Goal: Use online tool/utility: Use online tool/utility

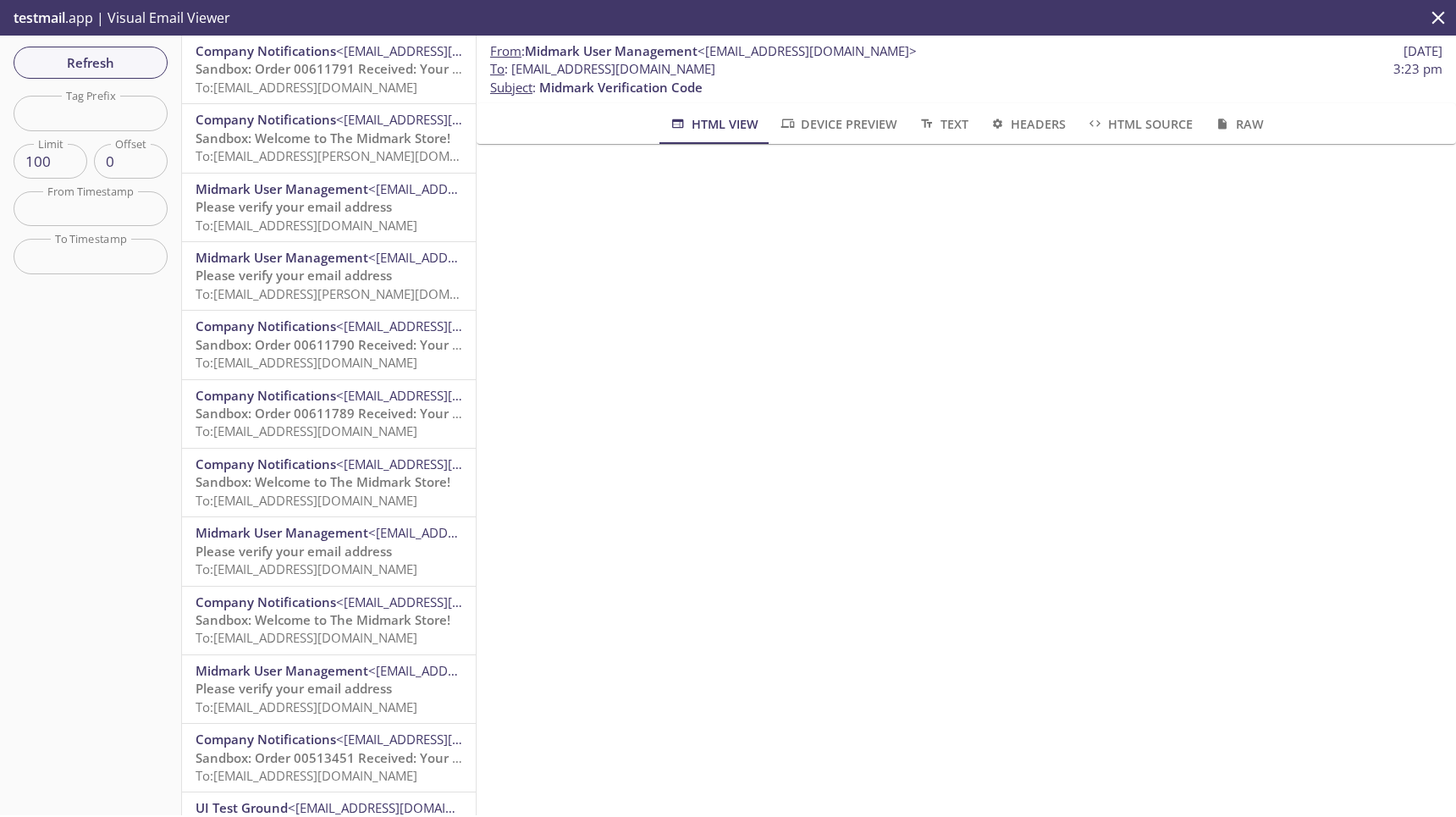
click at [328, 89] on span "To: [EMAIL_ADDRESS][DOMAIN_NAME]" at bounding box center [307, 87] width 222 height 16
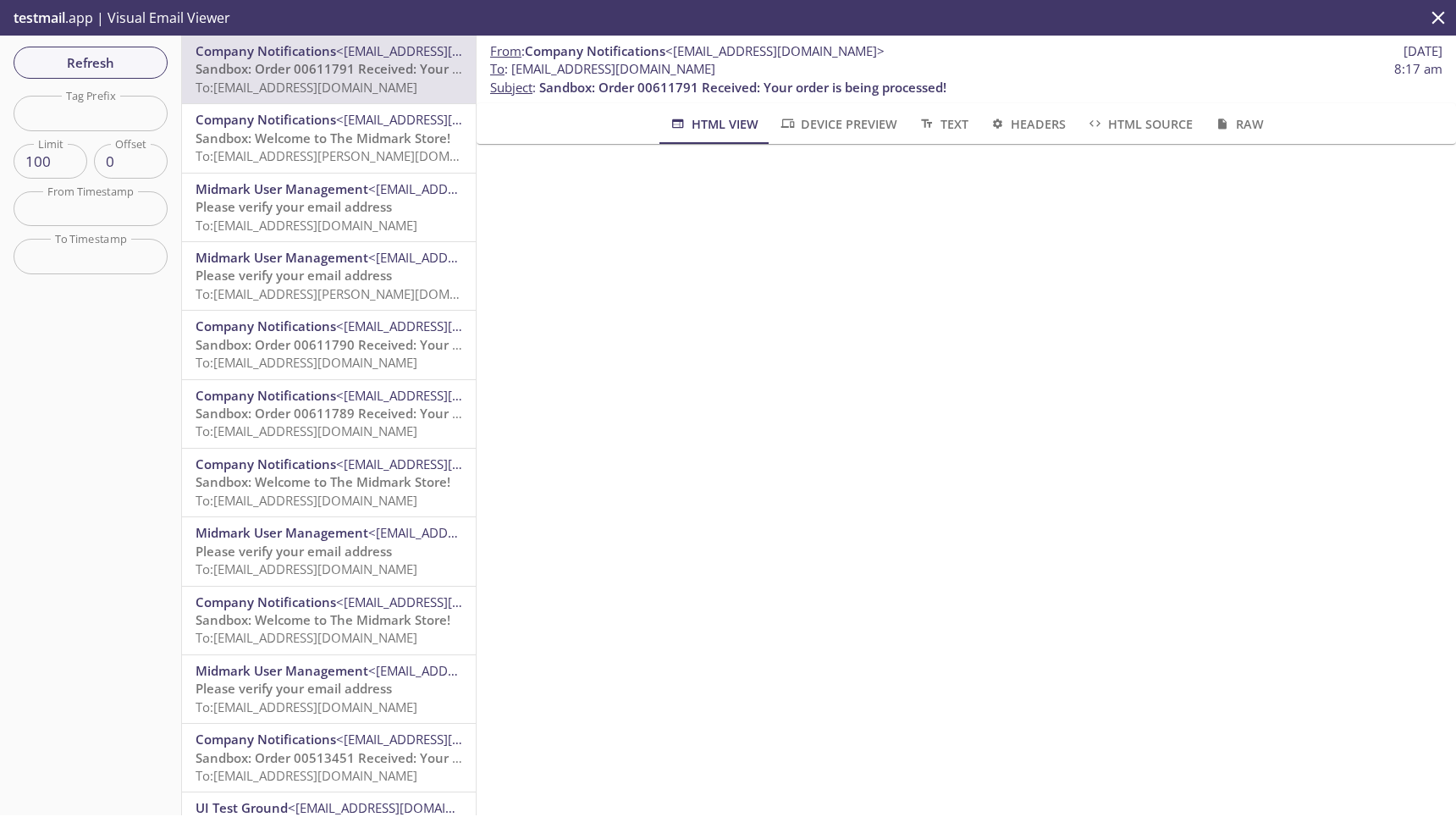
click at [846, 131] on span "Device Preview" at bounding box center [837, 124] width 118 height 21
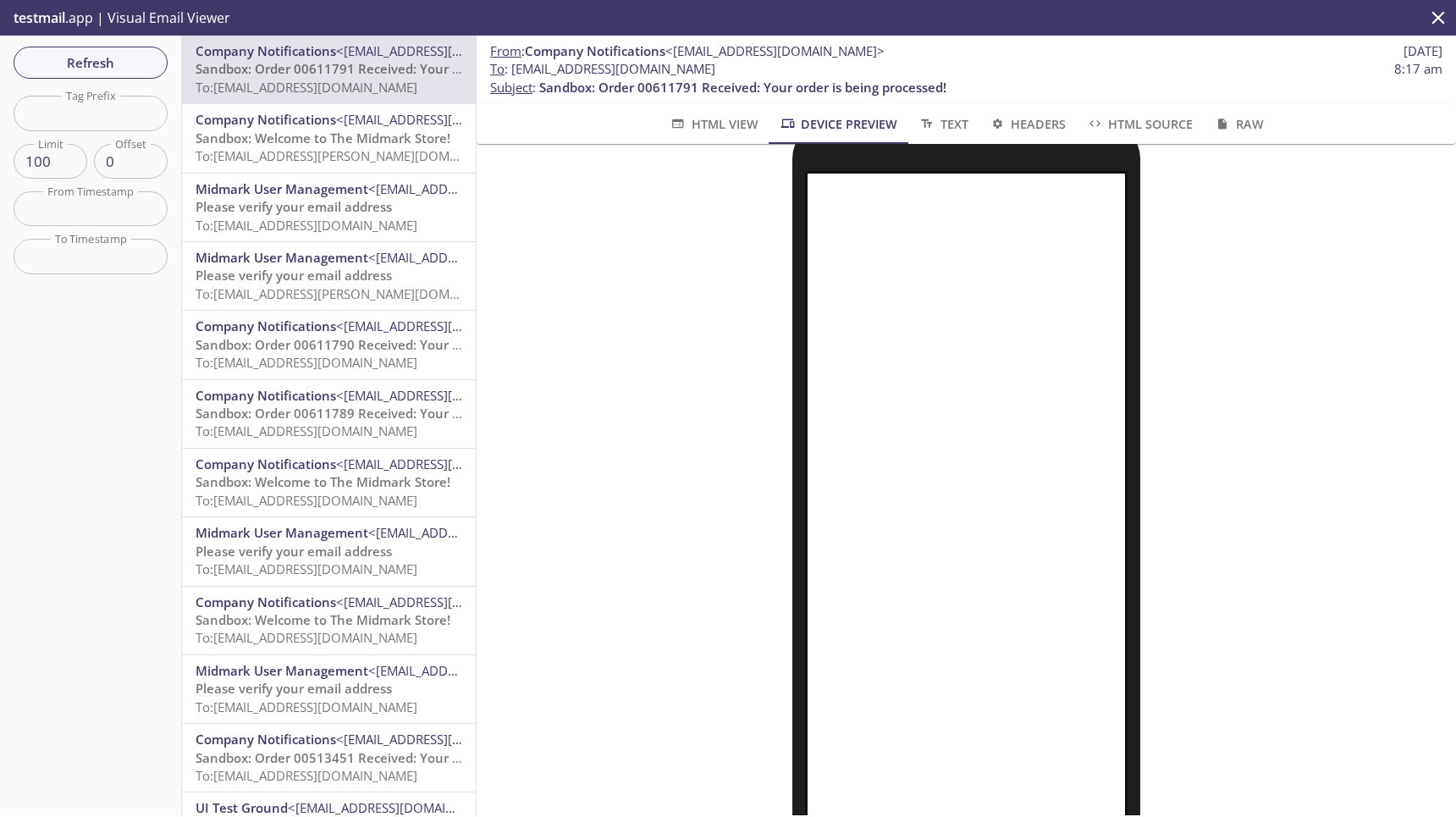
scroll to position [213, 0]
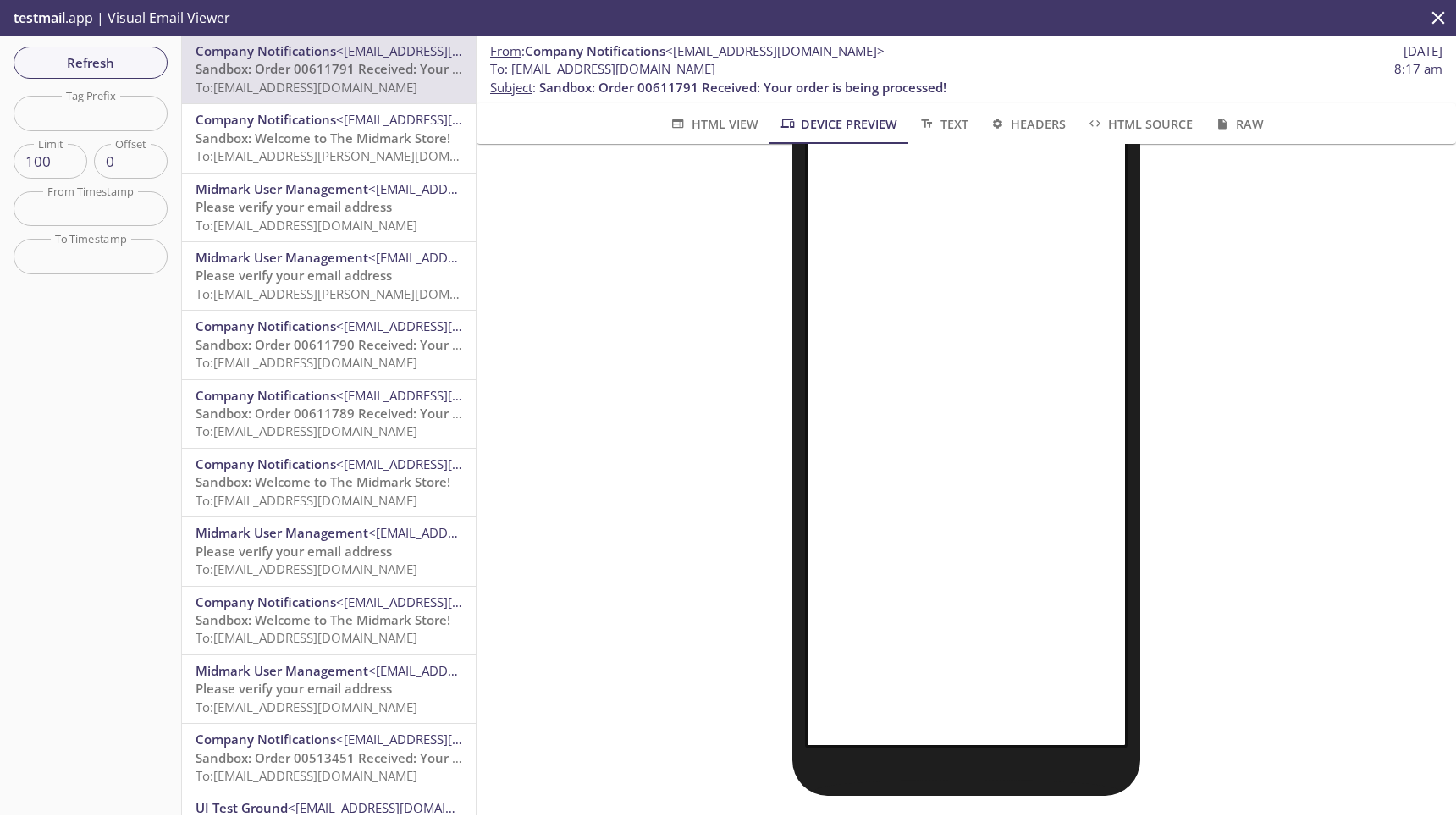
click at [1130, 118] on span "HTML Source" at bounding box center [1139, 124] width 106 height 21
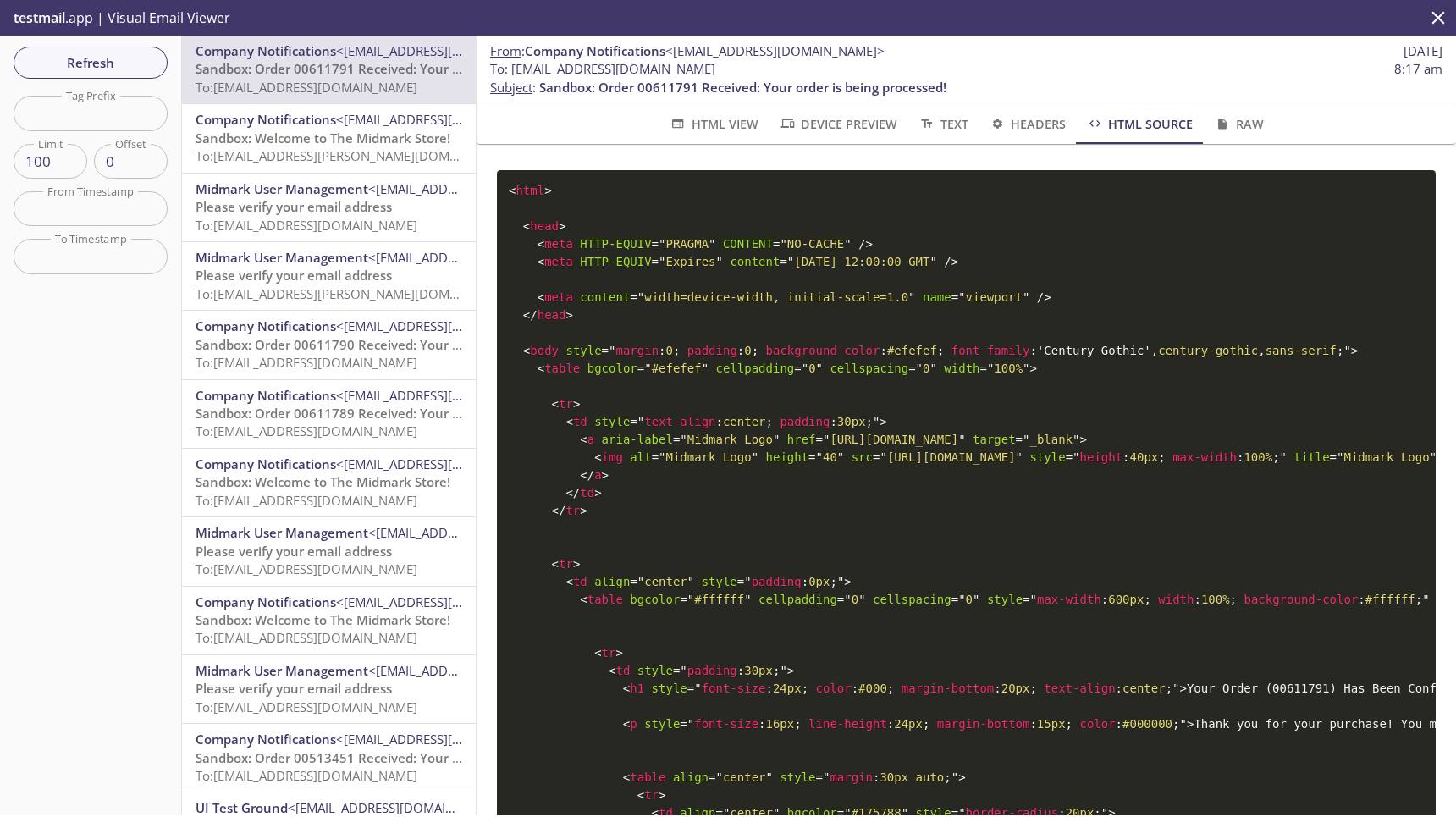
click at [876, 135] on button "Device Preview" at bounding box center [838, 124] width 139 height 40
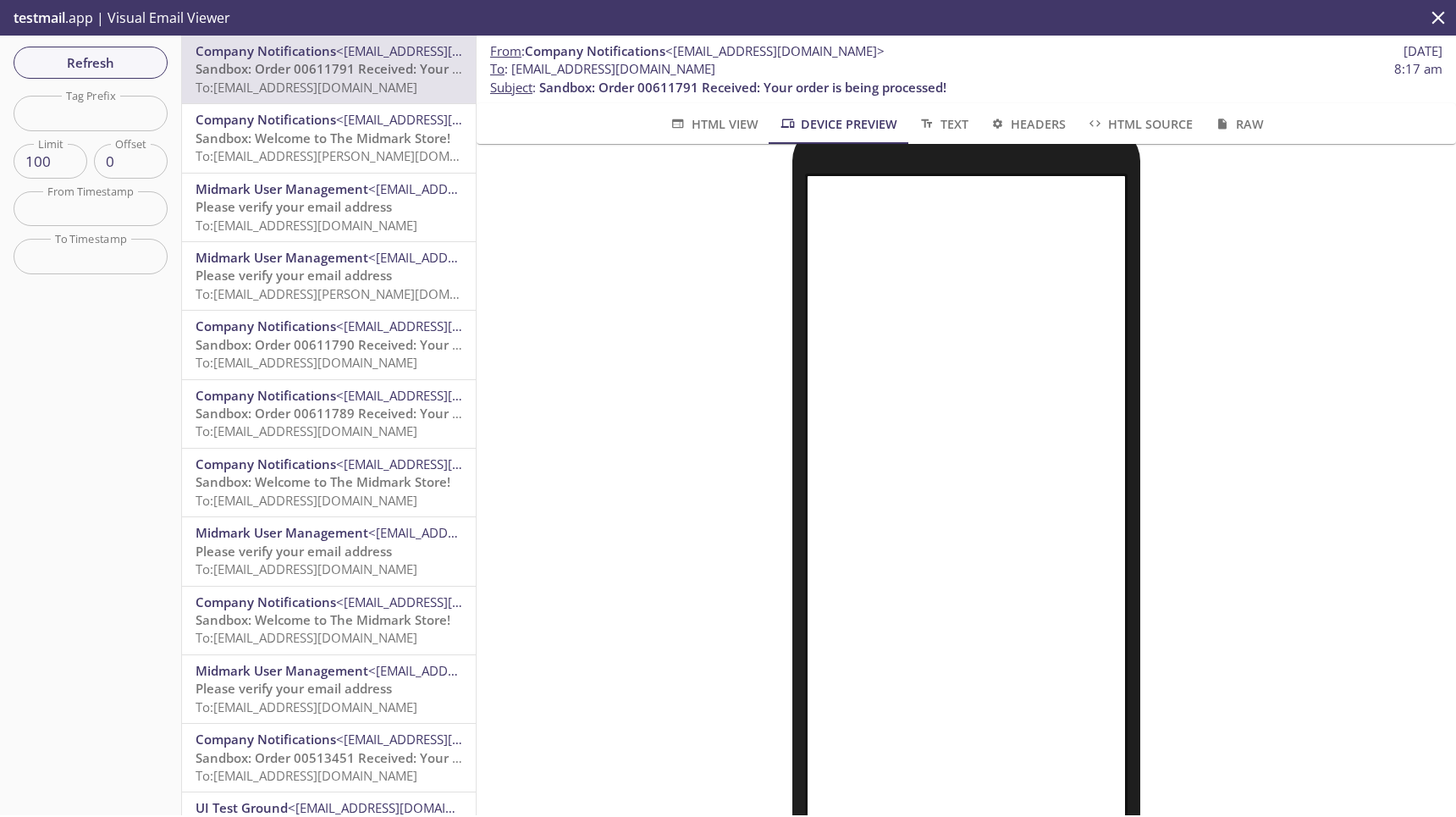
scroll to position [0, 0]
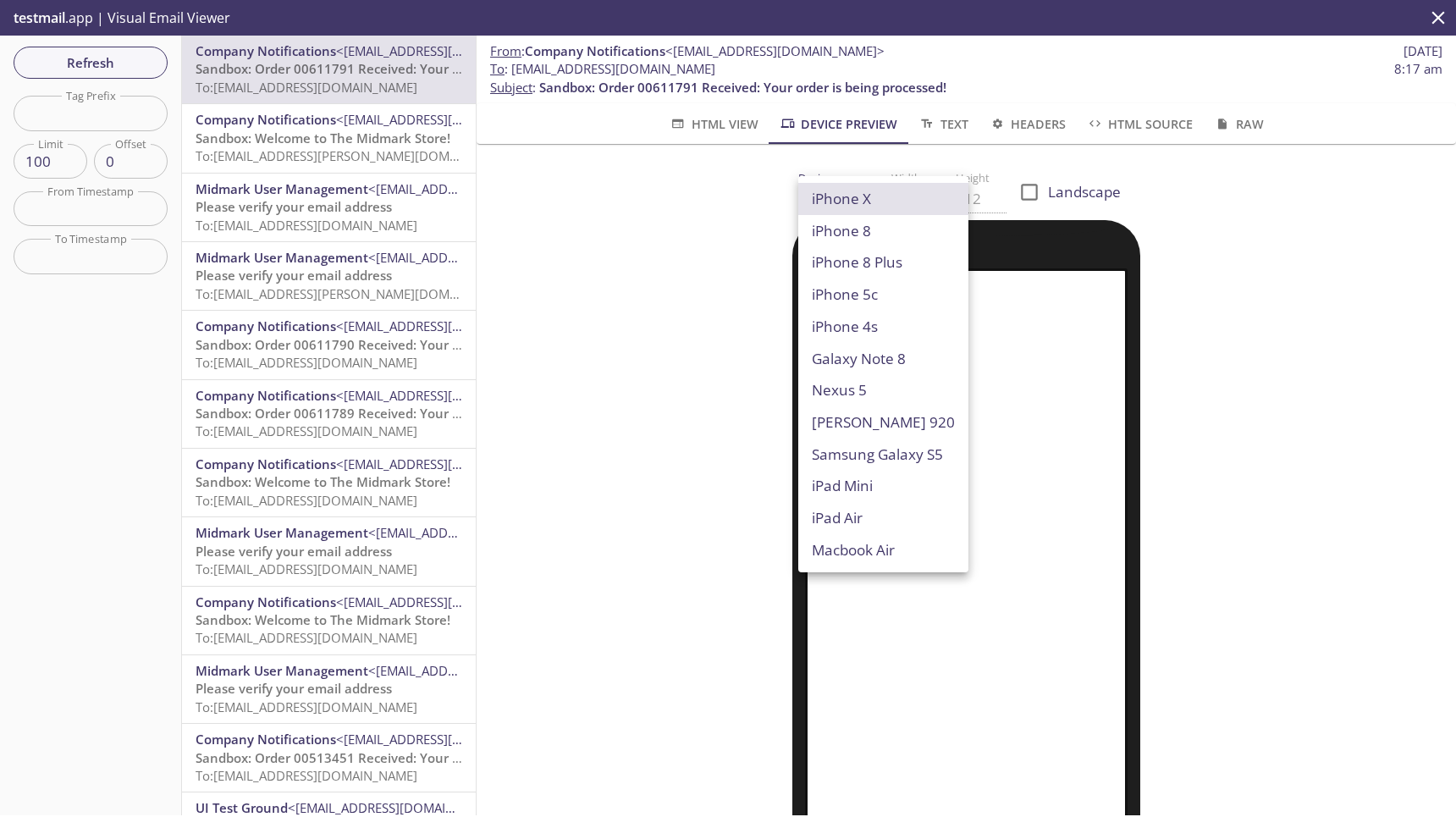
click at [835, 207] on body ".cls-1 { fill: #6d5ca8; } .cls-2 { fill: #3fc191; } .cls-3 { fill: #3b4752; } .…" at bounding box center [728, 408] width 1456 height 817
click at [838, 223] on li "iPhone 8" at bounding box center [884, 231] width 170 height 32
type input "iPhone 8"
type input "667"
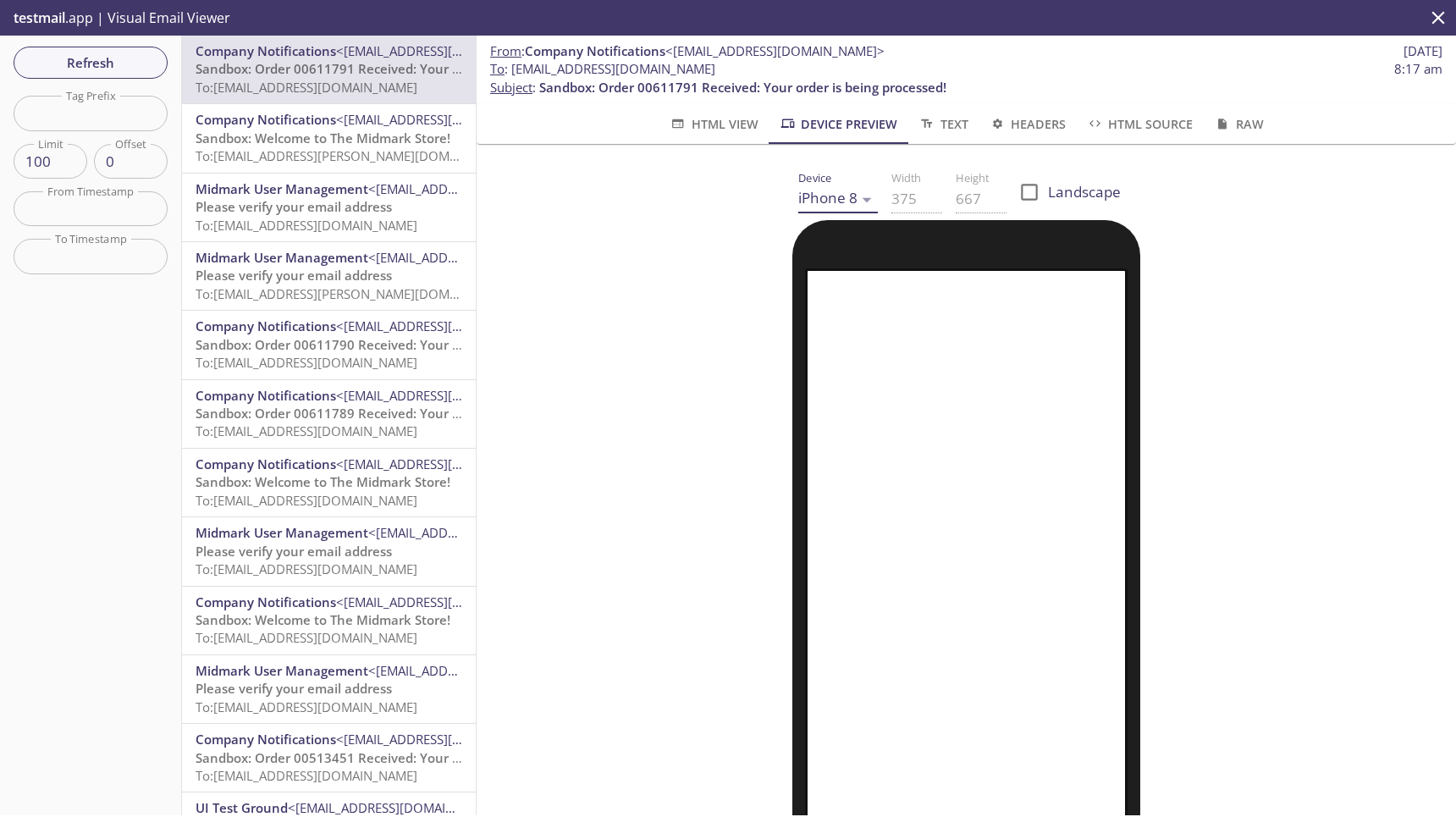
click at [838, 188] on body ".cls-1 { fill: #6d5ca8; } .cls-2 { fill: #3fc191; } .cls-3 { fill: #3b4752; } .…" at bounding box center [728, 408] width 1456 height 817
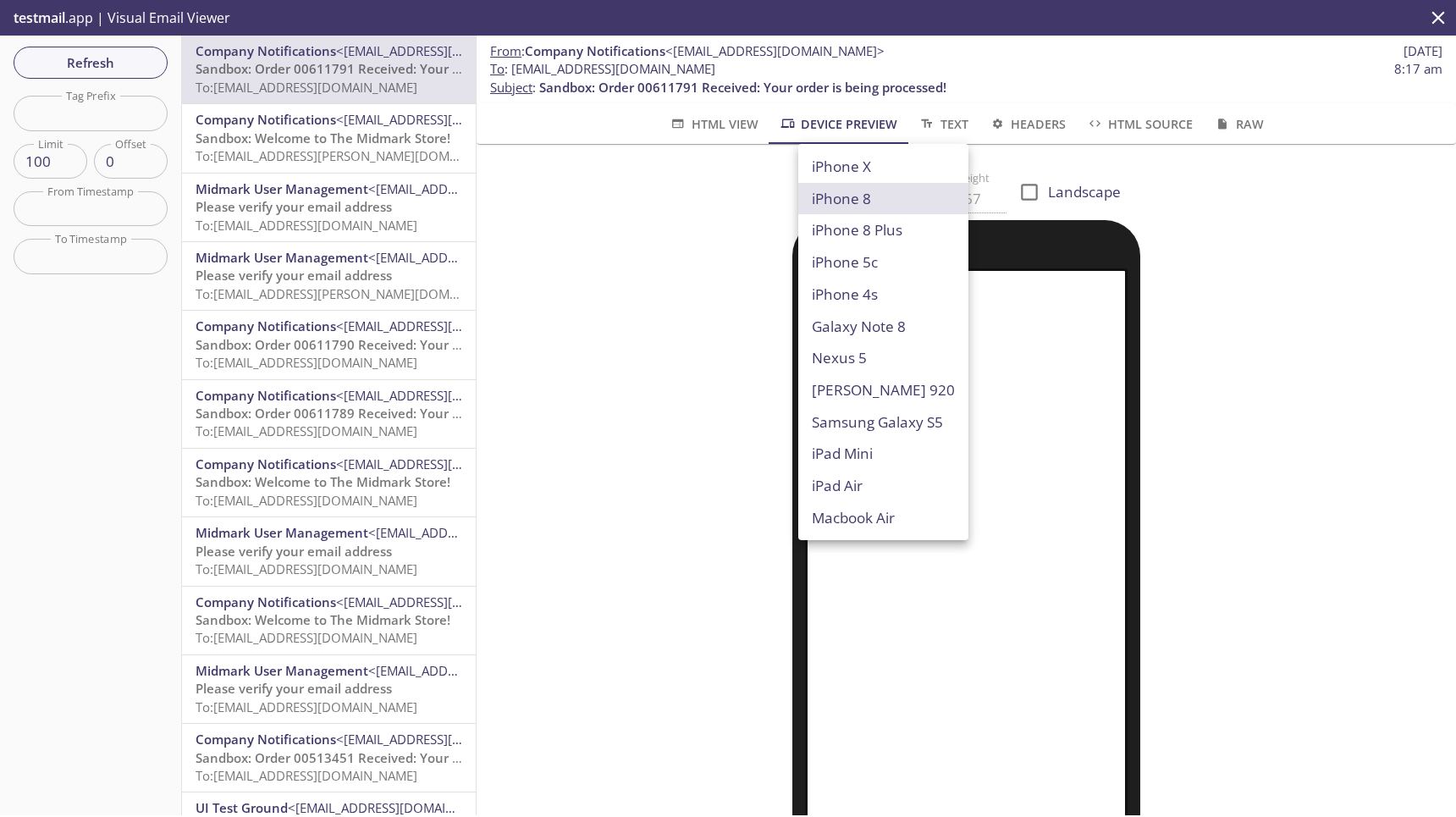
click at [841, 332] on li "Galaxy Note 8" at bounding box center [884, 326] width 170 height 32
type input "Galaxy Note 8"
type input "400"
type input "822"
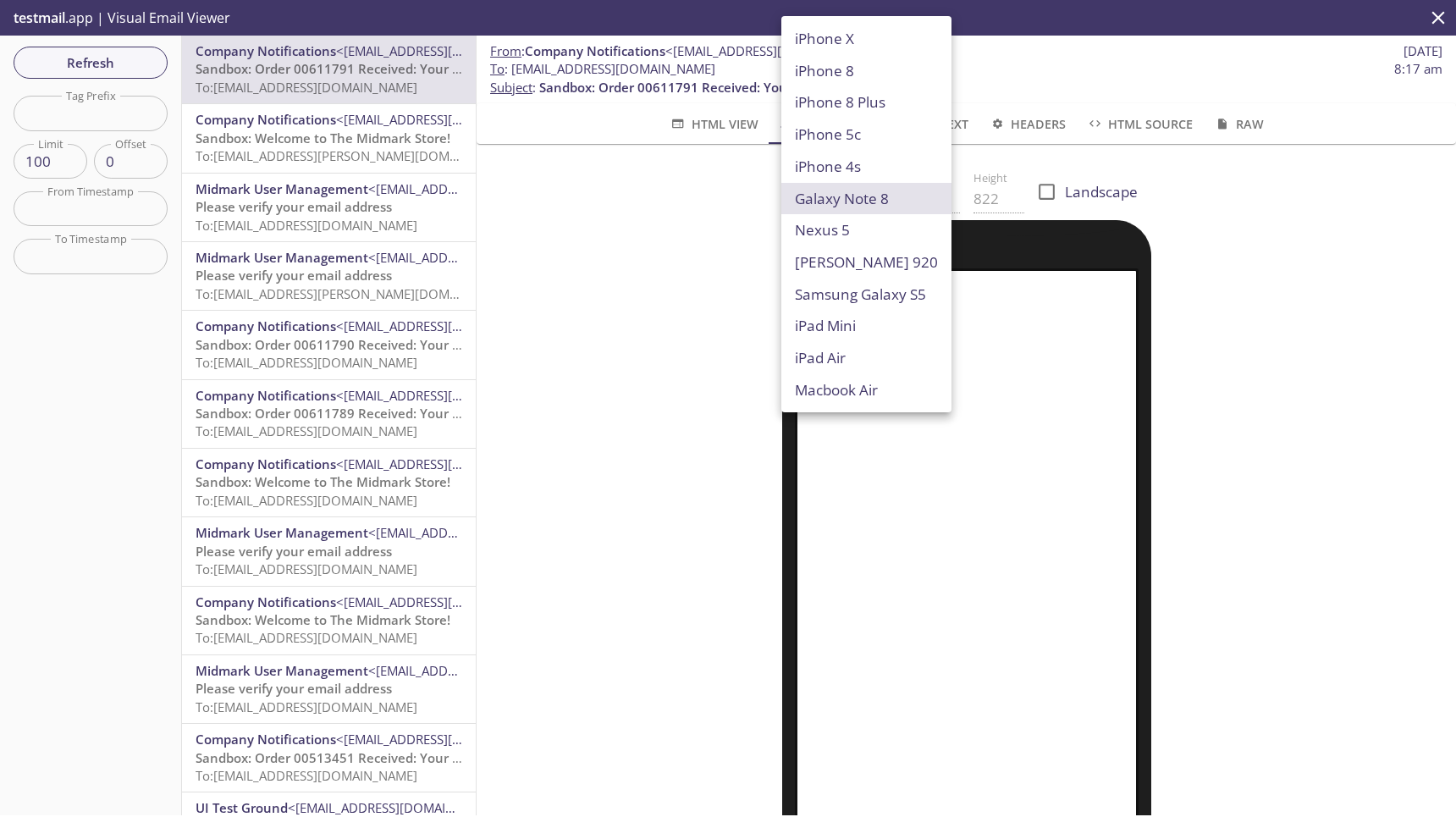
click at [842, 201] on body ".cls-1 { fill: #6d5ca8; } .cls-2 { fill: #3fc191; } .cls-3 { fill: #3b4752; } .…" at bounding box center [728, 408] width 1456 height 817
click at [841, 373] on li "iPad Air" at bounding box center [866, 357] width 170 height 32
type input "iPad Air"
type input "820"
type input "1180"
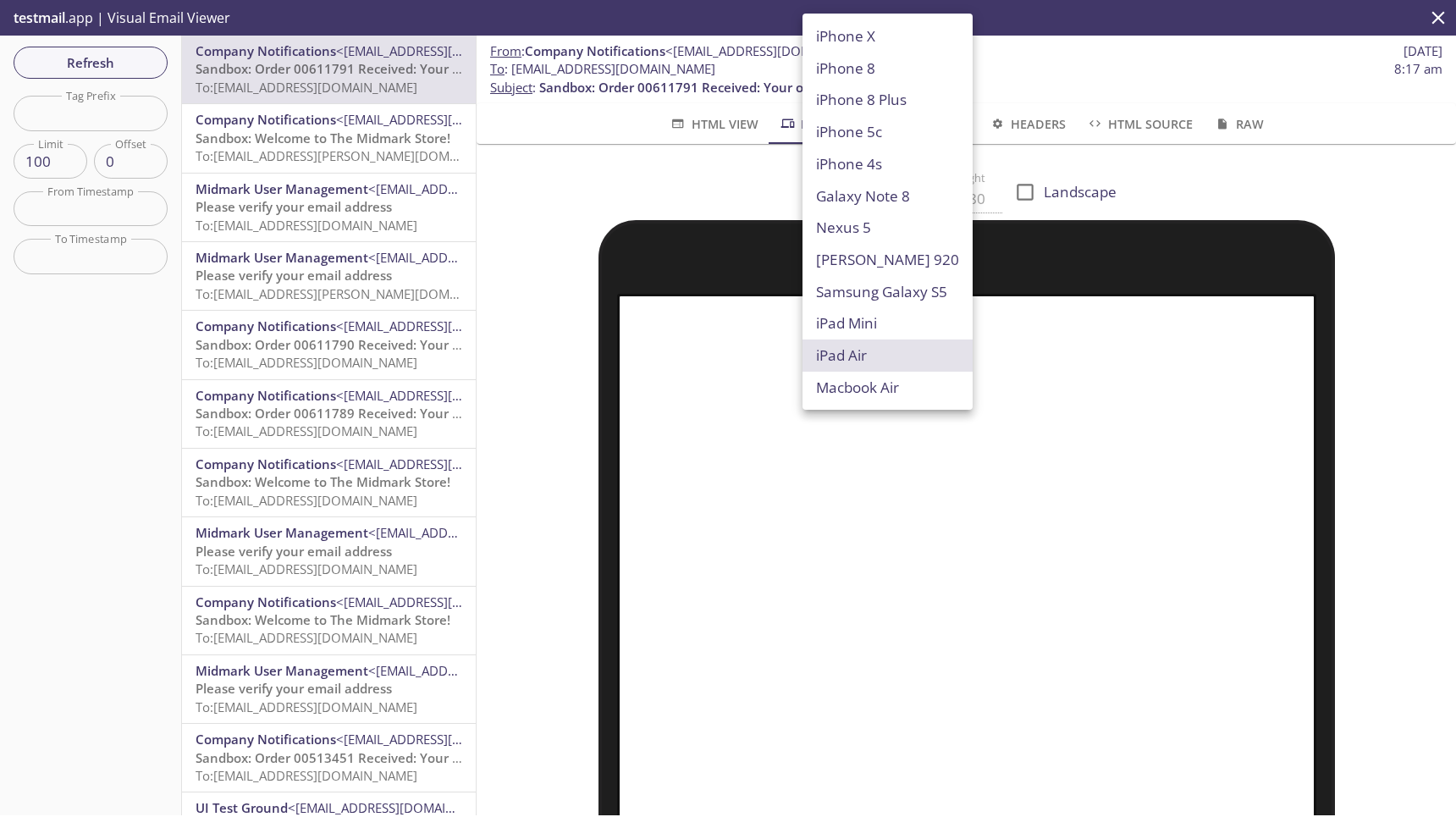
click at [836, 191] on body ".cls-1 { fill: #6d5ca8; } .cls-2 { fill: #3fc191; } .cls-3 { fill: #3b4752; } .…" at bounding box center [728, 408] width 1456 height 817
click at [834, 380] on li "Macbook Air" at bounding box center [887, 387] width 170 height 32
type input "Macbook Air"
type input "960"
type input "600"
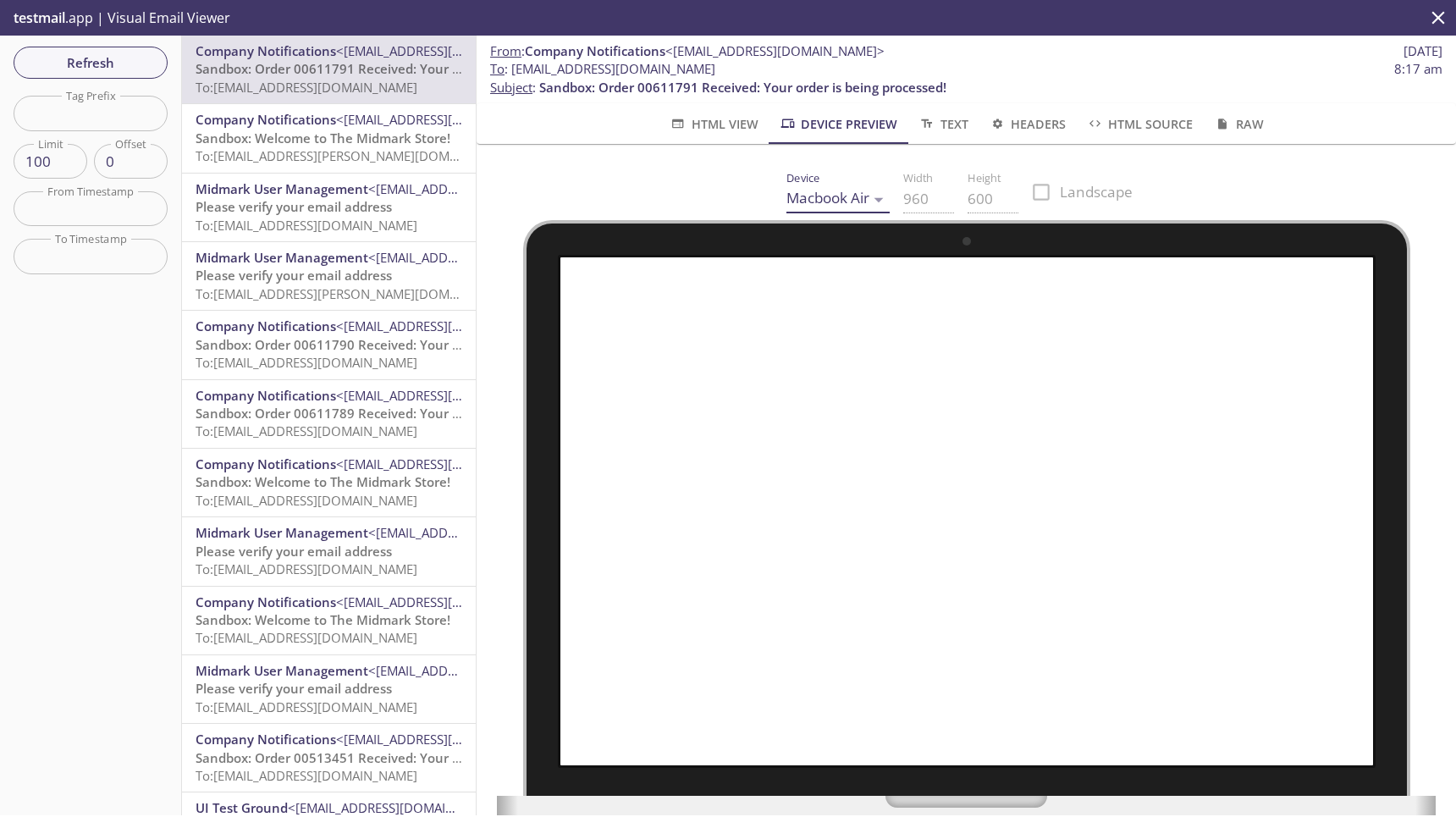
click at [839, 212] on body ".cls-1 { fill: #6d5ca8; } .cls-2 { fill: #3fc191; } .cls-3 { fill: #3b4752; } .…" at bounding box center [728, 408] width 1456 height 817
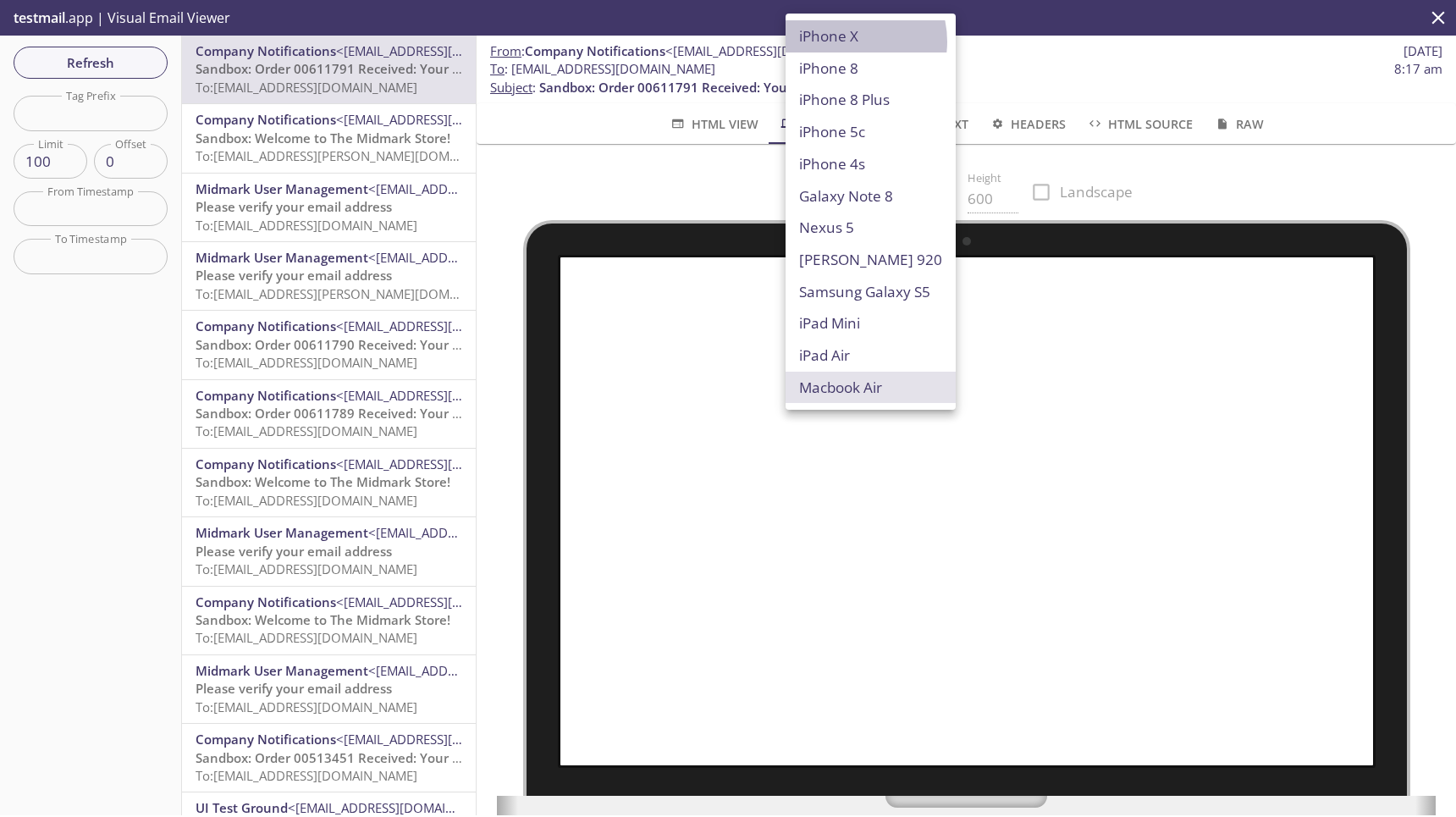
click at [848, 41] on li "iPhone X" at bounding box center [871, 36] width 170 height 32
type input "iPhone X"
type input "375"
type input "812"
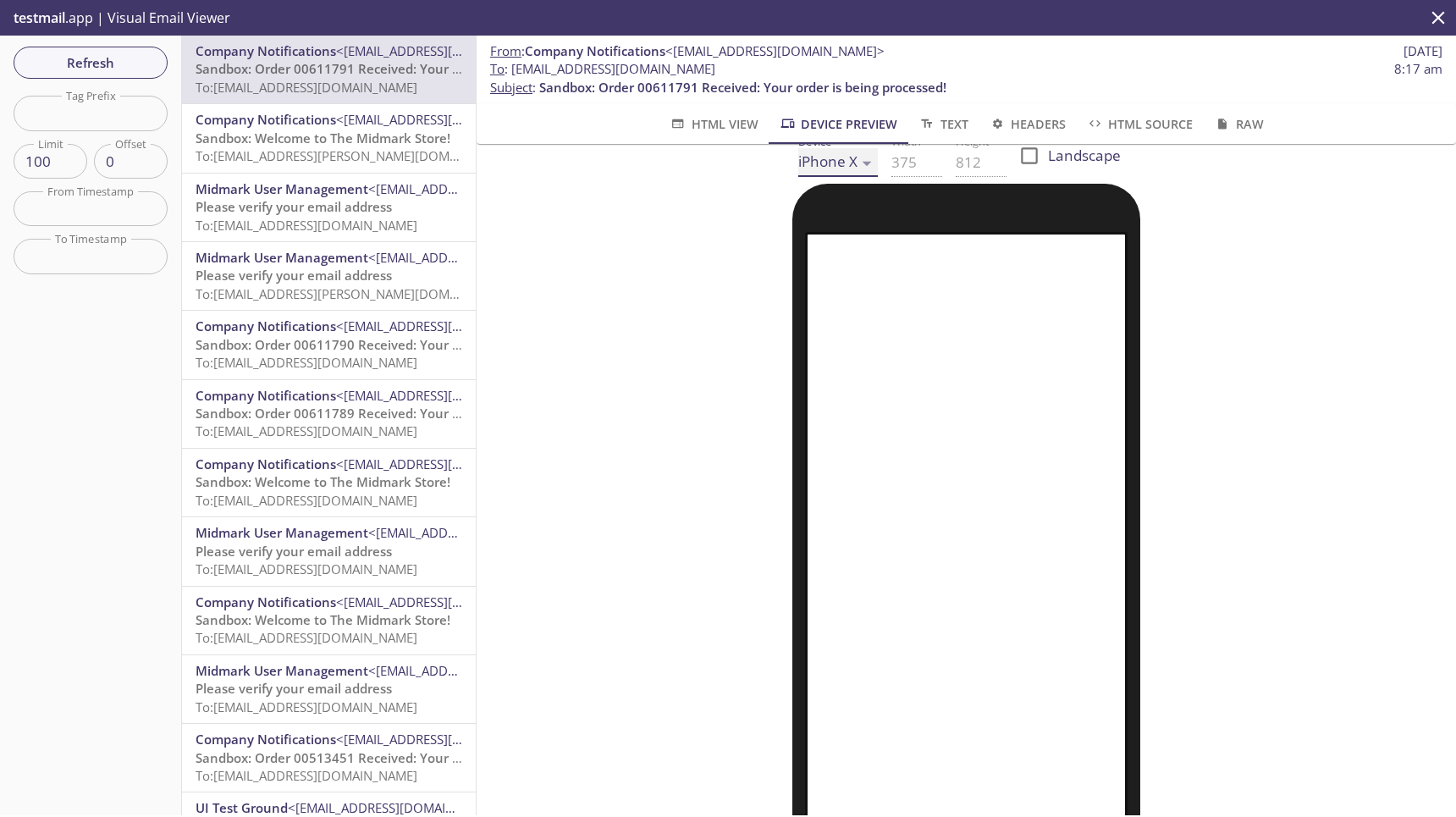
scroll to position [26, 0]
